Goal: Browse casually: Explore the website without a specific task or goal

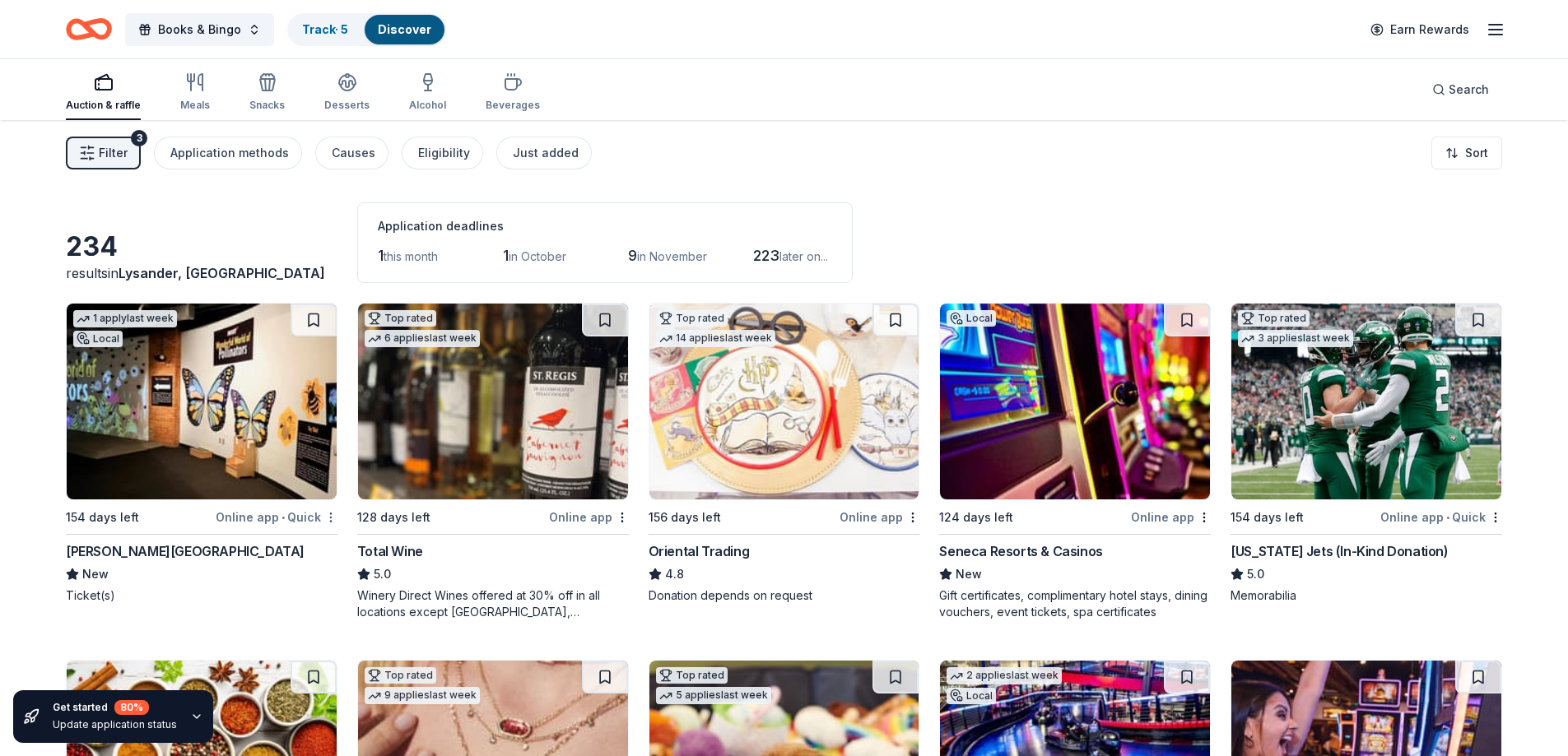
click at [331, 522] on html "Books & Bingo Track · 5 Discover Earn Rewards Auction & raffle Meals Snacks Des…" at bounding box center [784, 378] width 1568 height 756
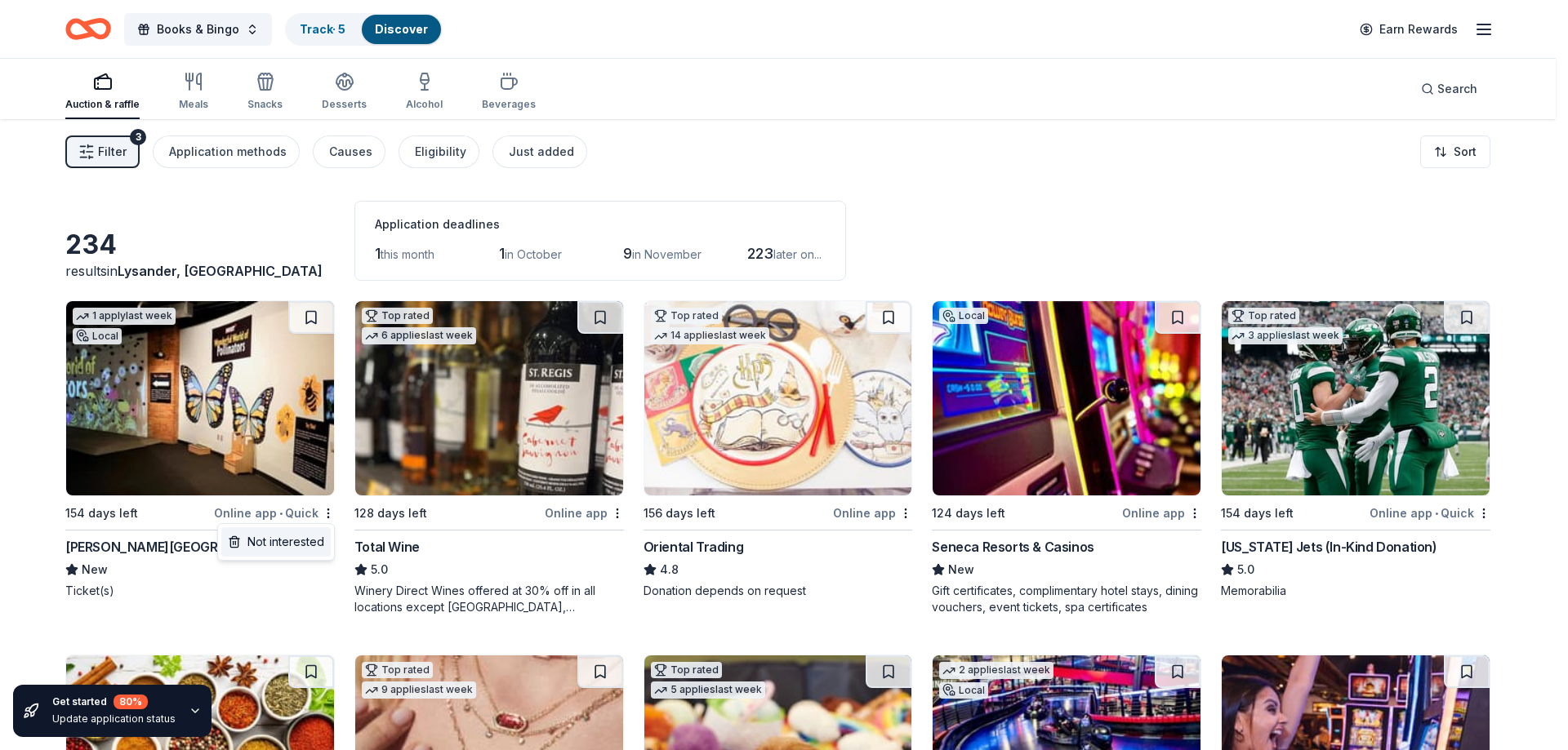
click at [301, 549] on div "Not interested" at bounding box center [276, 542] width 109 height 29
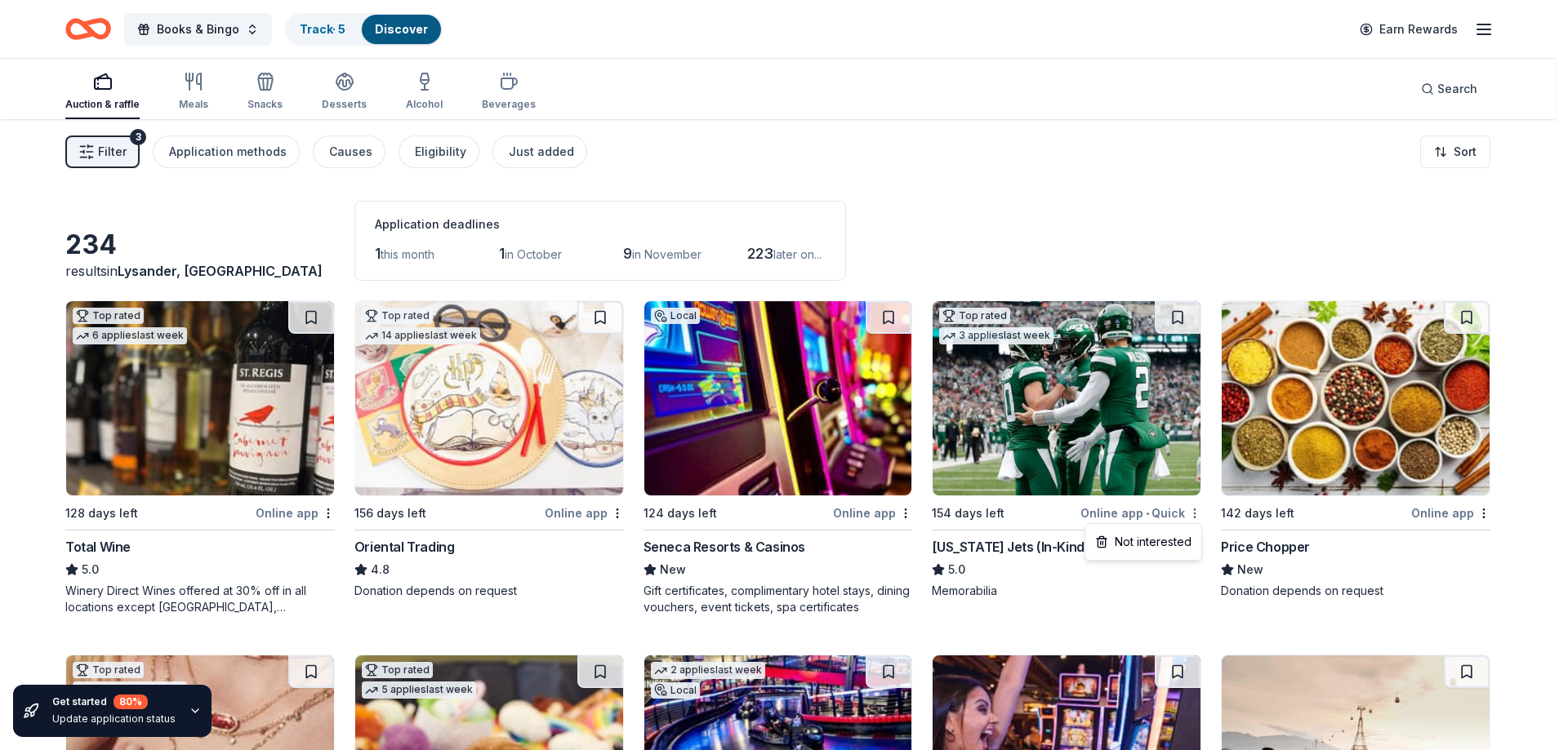
click at [1197, 513] on html "Books & Bingo Track · 5 Discover Earn Rewards Auction & raffle Meals Snacks Des…" at bounding box center [784, 375] width 1568 height 750
click at [1158, 546] on div "Not interested" at bounding box center [1142, 542] width 109 height 29
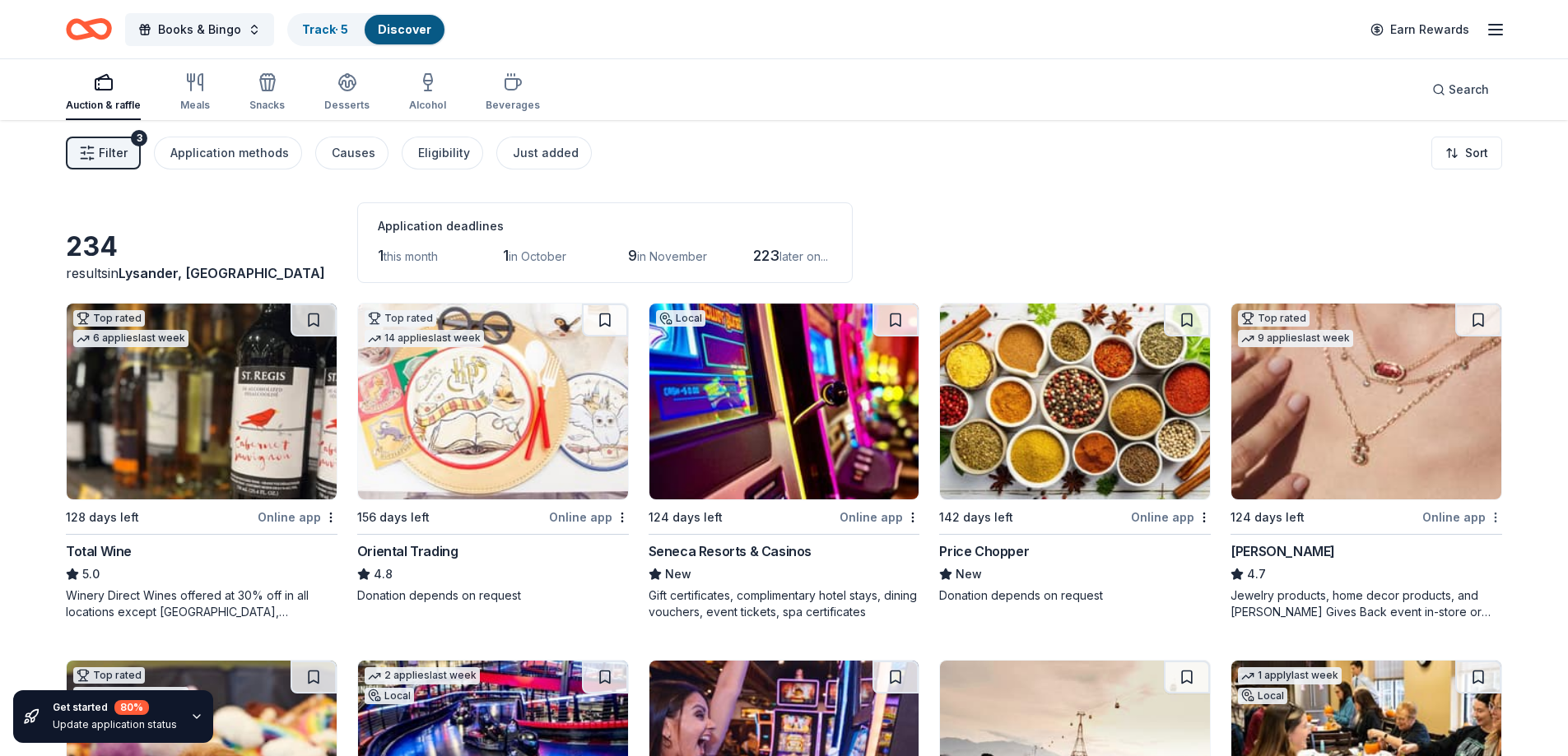
click at [1494, 516] on html "Books & Bingo Track · 5 Discover Earn Rewards Auction & raffle Meals Snacks Des…" at bounding box center [784, 378] width 1568 height 756
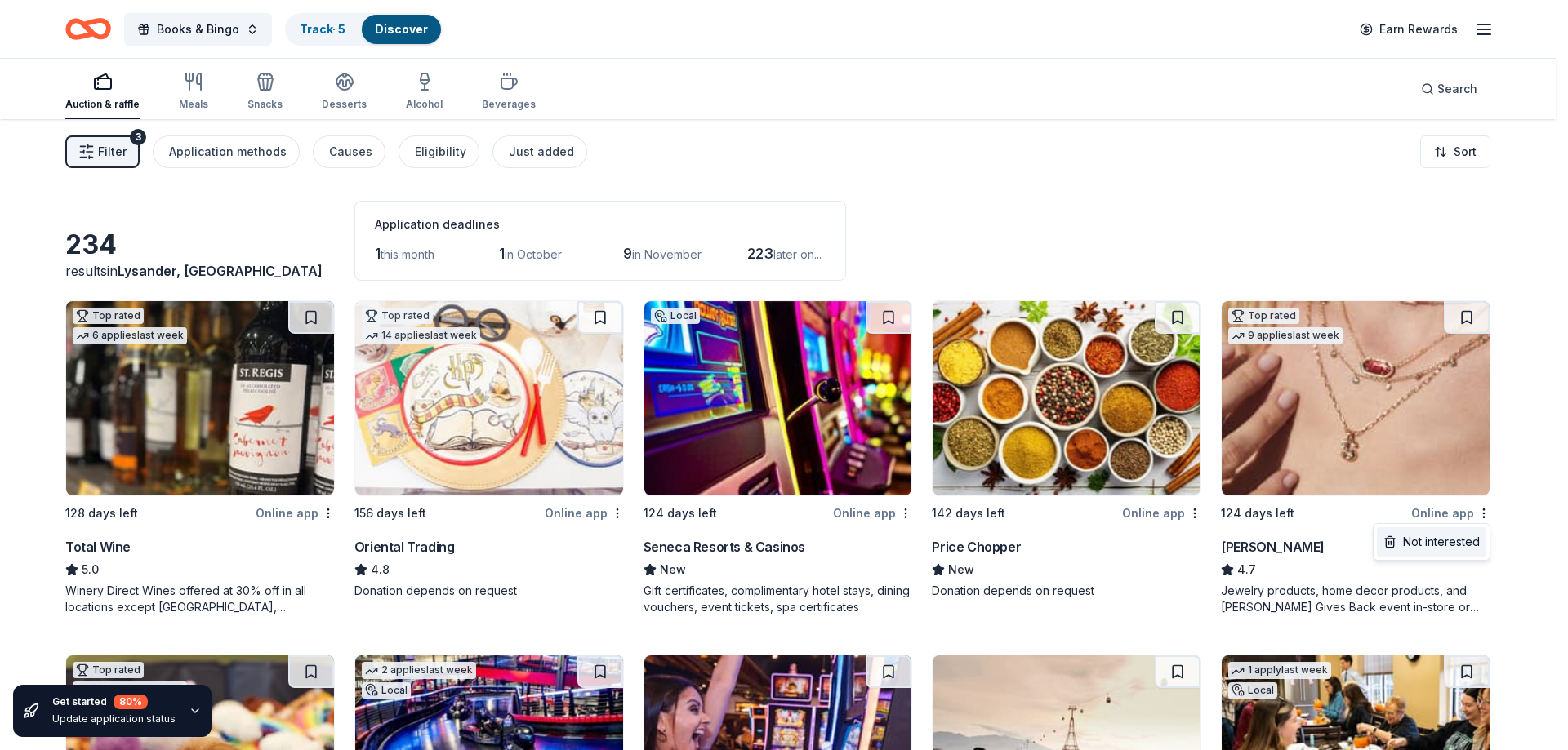
click at [1466, 541] on div "Not interested" at bounding box center [1431, 542] width 109 height 29
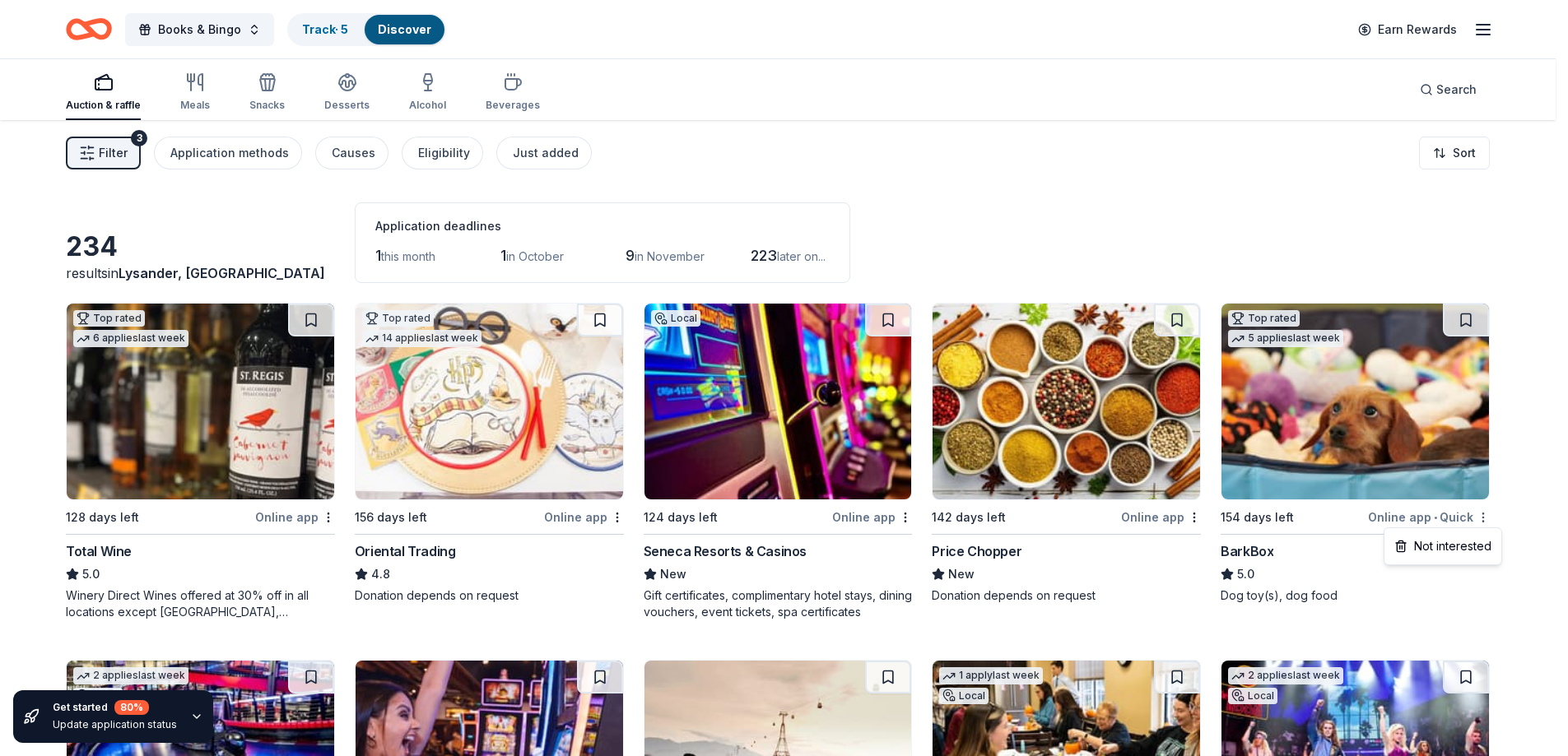
click at [1495, 516] on html "Books & Bingo Track · 5 Discover Earn Rewards Auction & raffle Meals Snacks Des…" at bounding box center [784, 378] width 1568 height 756
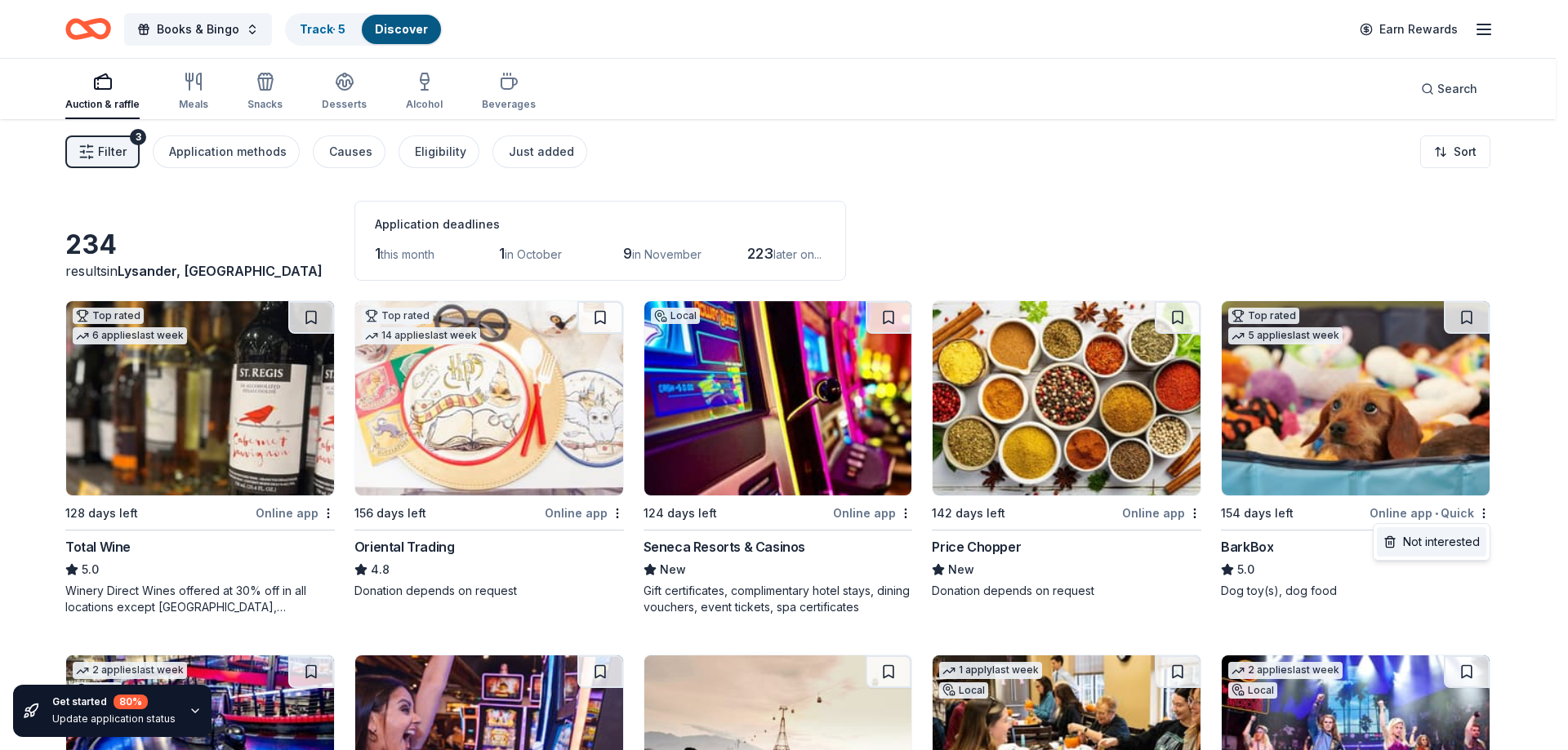
click at [1460, 540] on div "Not interested" at bounding box center [1431, 542] width 109 height 29
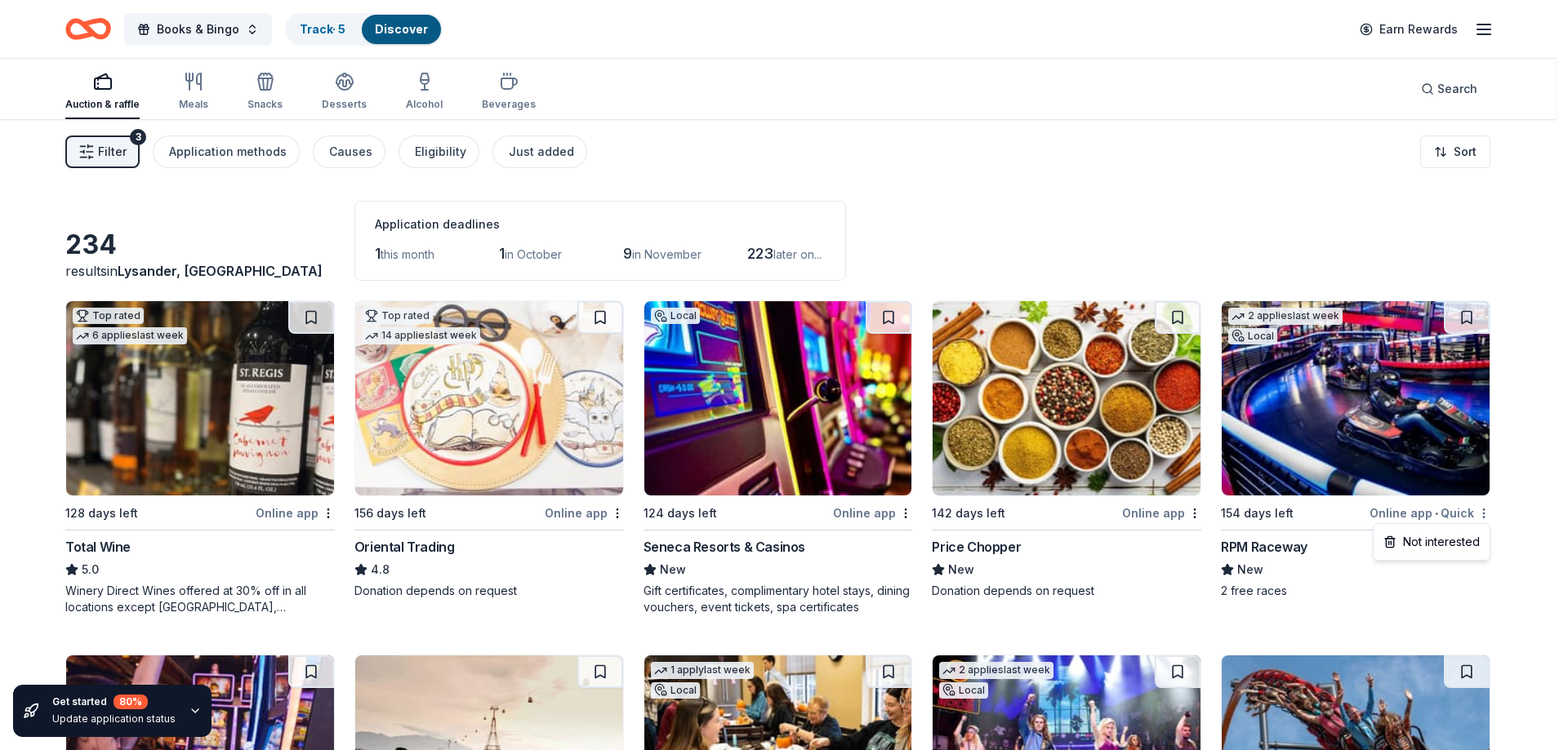
click at [1488, 510] on html "Books & Bingo Track · 5 Discover Earn Rewards Auction & raffle Meals Snacks Des…" at bounding box center [784, 375] width 1568 height 750
click at [1457, 547] on div "Not interested" at bounding box center [1431, 542] width 109 height 29
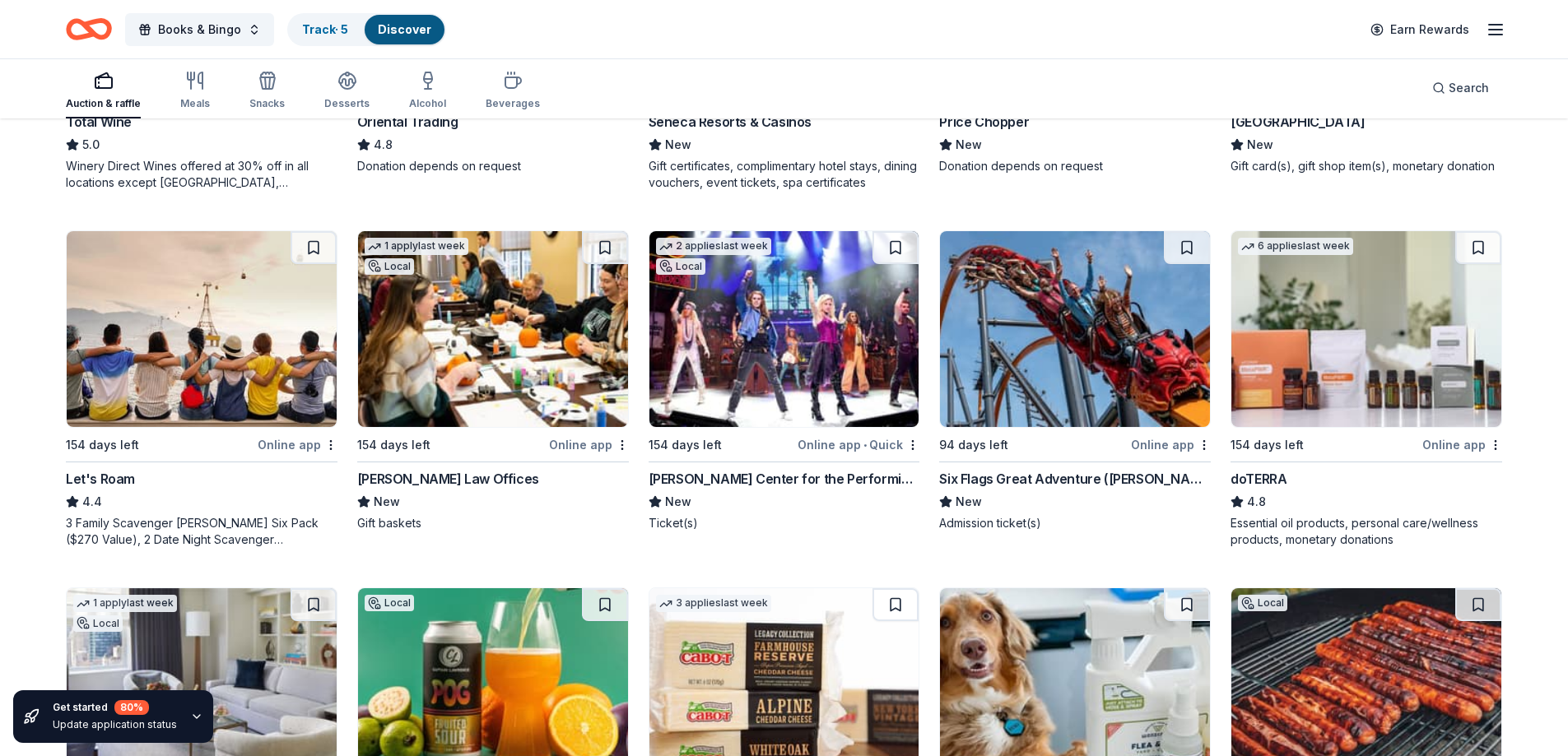
scroll to position [441, 0]
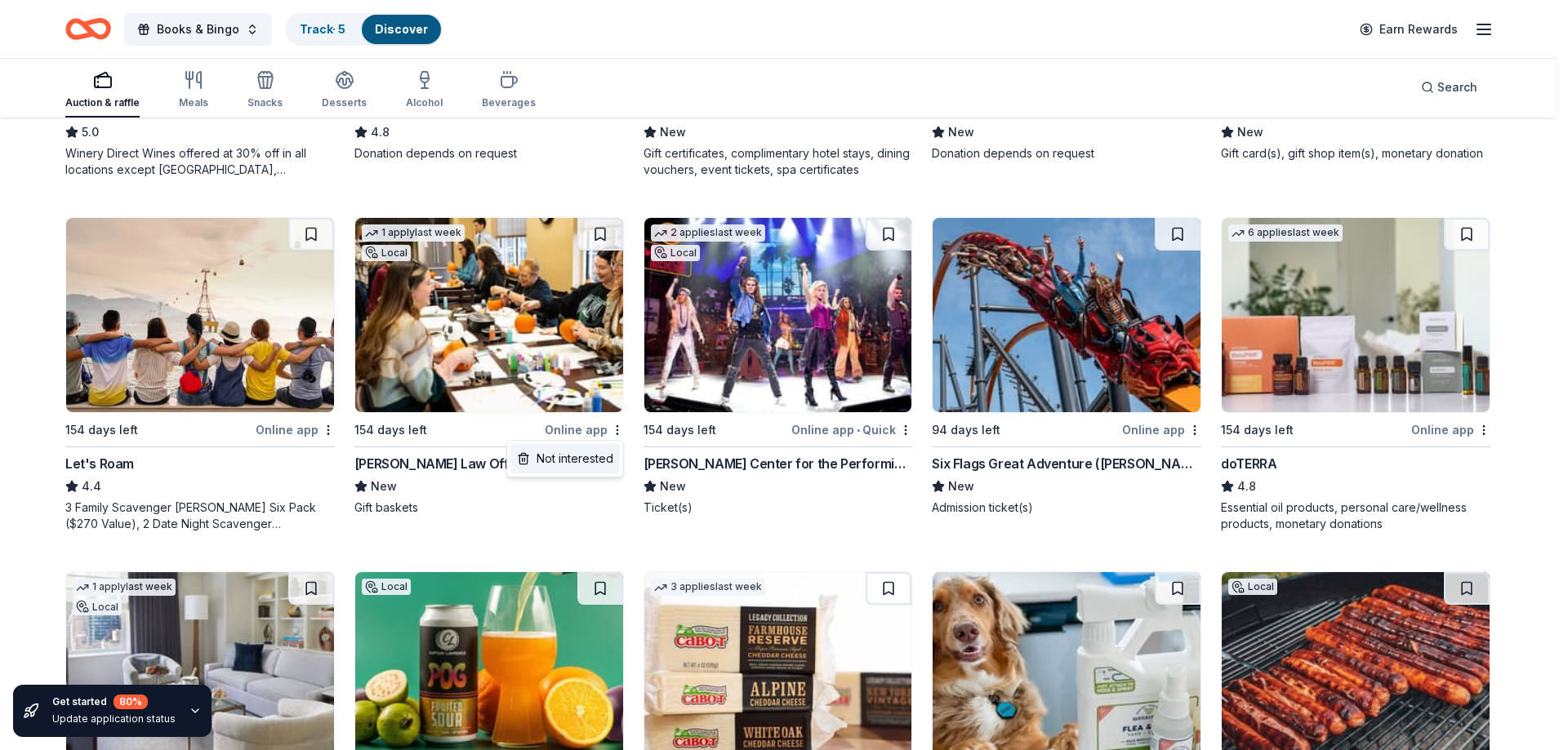
click at [589, 464] on div "Not interested" at bounding box center [564, 459] width 109 height 29
